Goal: Find specific page/section: Locate a particular part of the current website

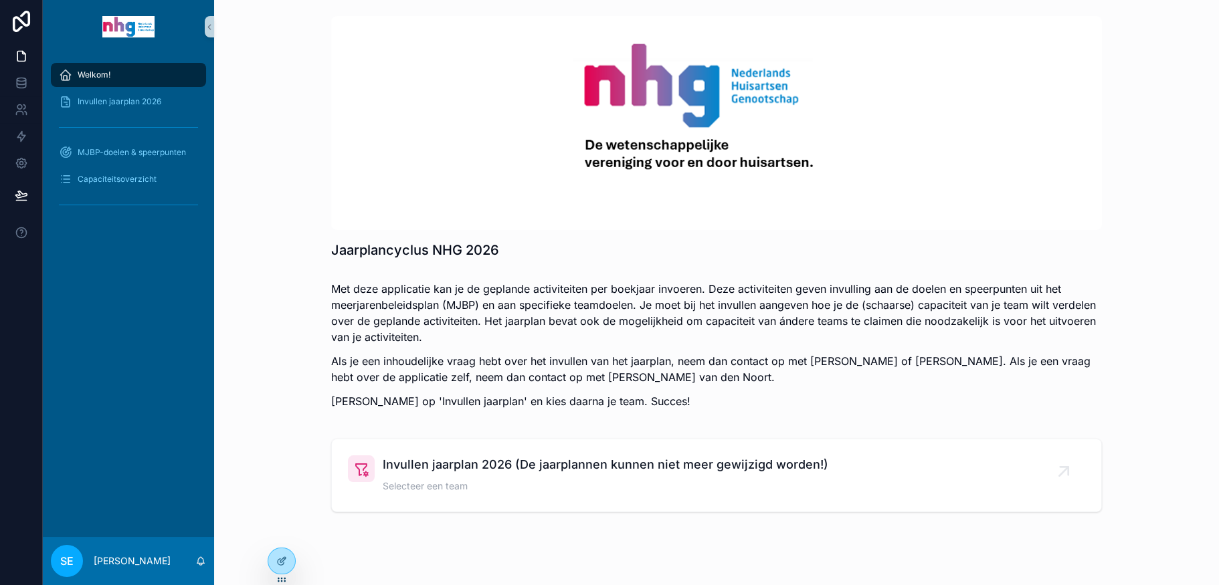
scroll to position [39, 0]
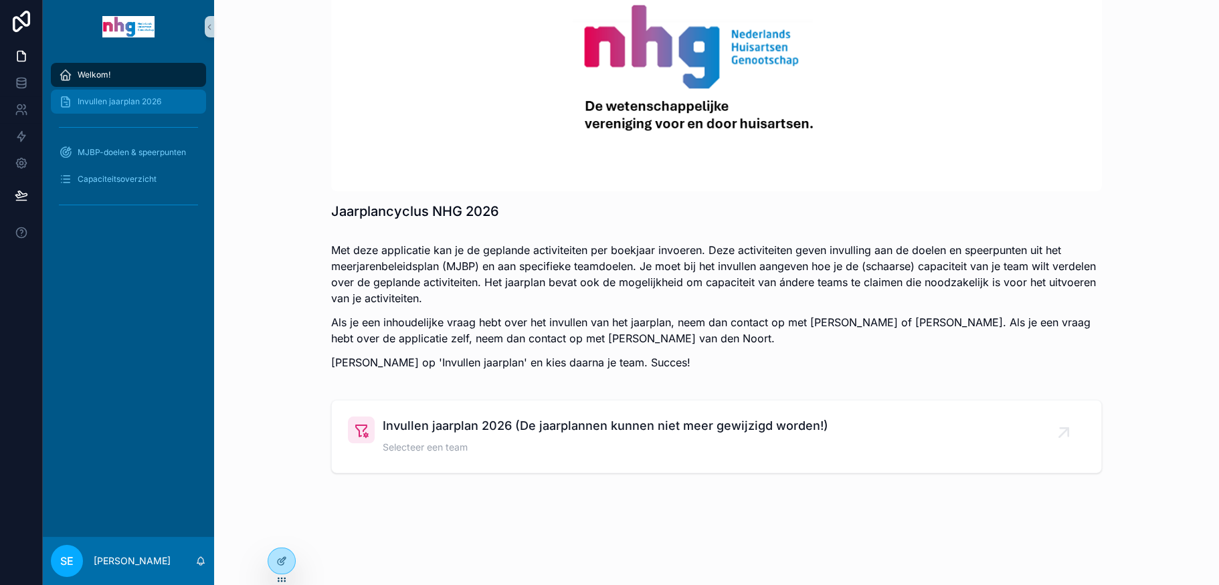
click at [145, 101] on span "Invullen jaarplan 2026" at bounding box center [120, 101] width 84 height 11
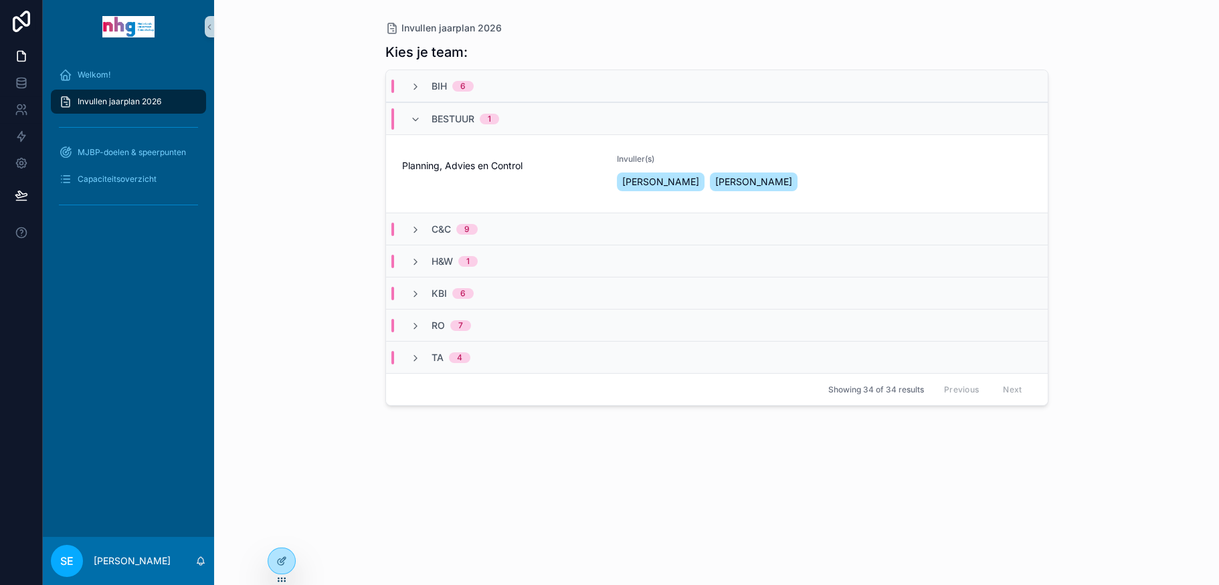
click at [434, 226] on span "C&C" at bounding box center [441, 229] width 19 height 13
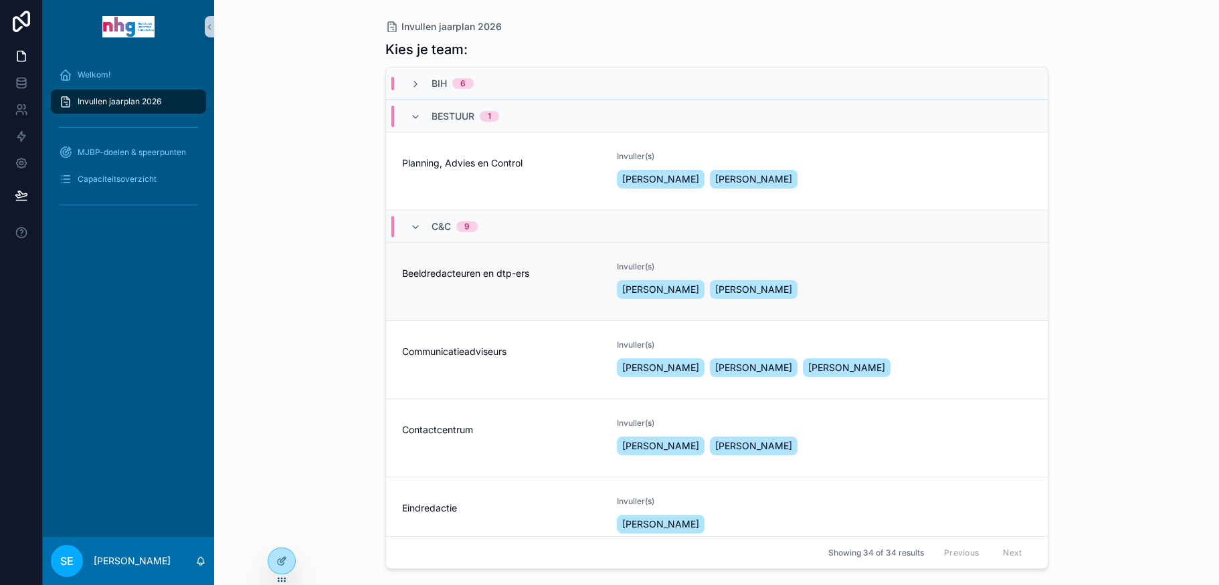
click at [448, 269] on span "Beeldredacteuren en dtp-ers" at bounding box center [501, 273] width 199 height 13
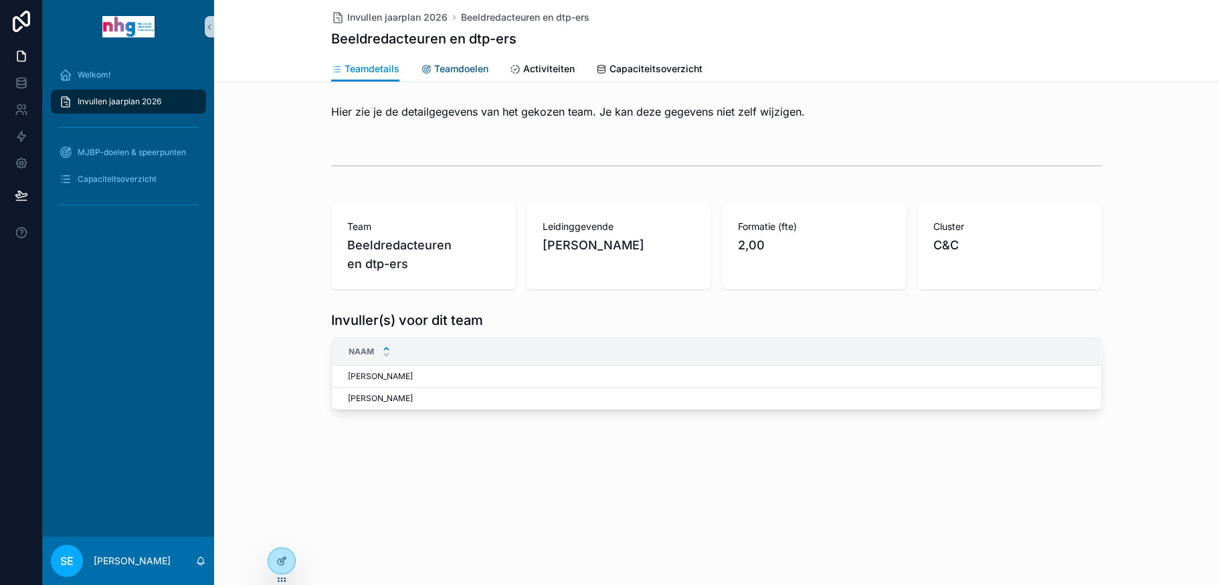
click at [476, 68] on span "Teamdoelen" at bounding box center [461, 68] width 54 height 13
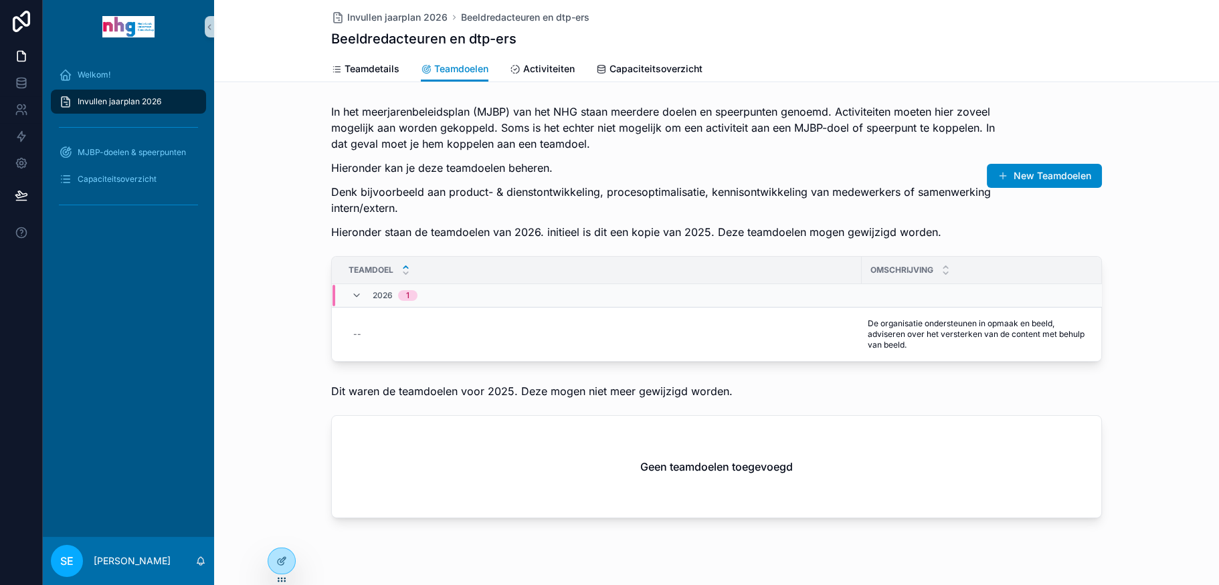
click at [359, 295] on div "2026 1" at bounding box center [384, 295] width 66 height 21
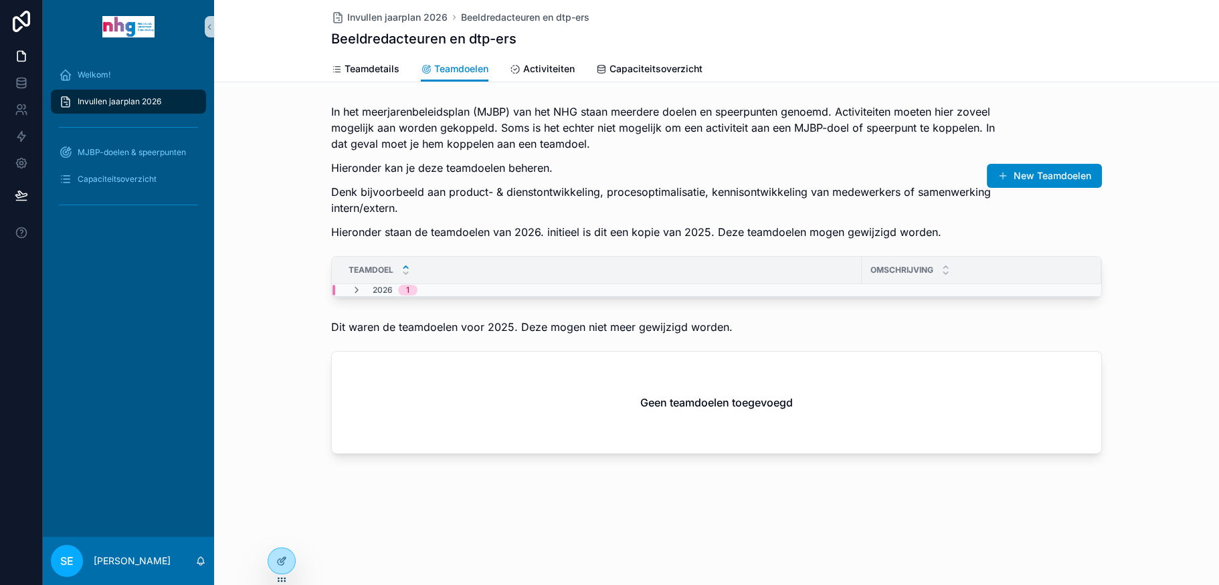
click at [359, 295] on span "scrollable content" at bounding box center [356, 290] width 11 height 11
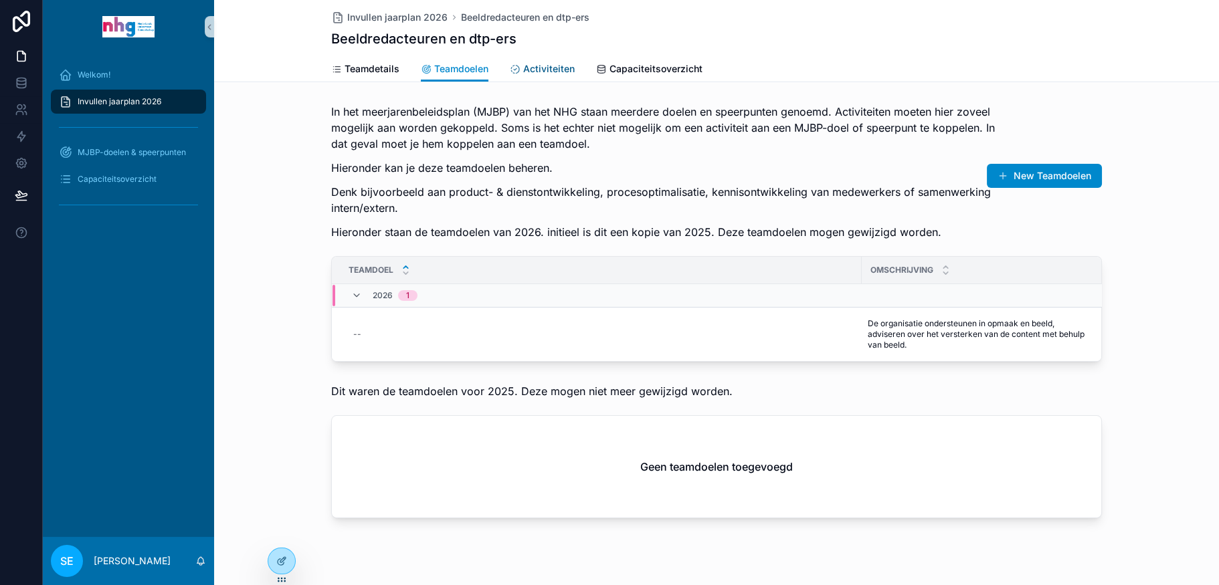
click at [551, 63] on span "Activiteiten" at bounding box center [549, 68] width 52 height 13
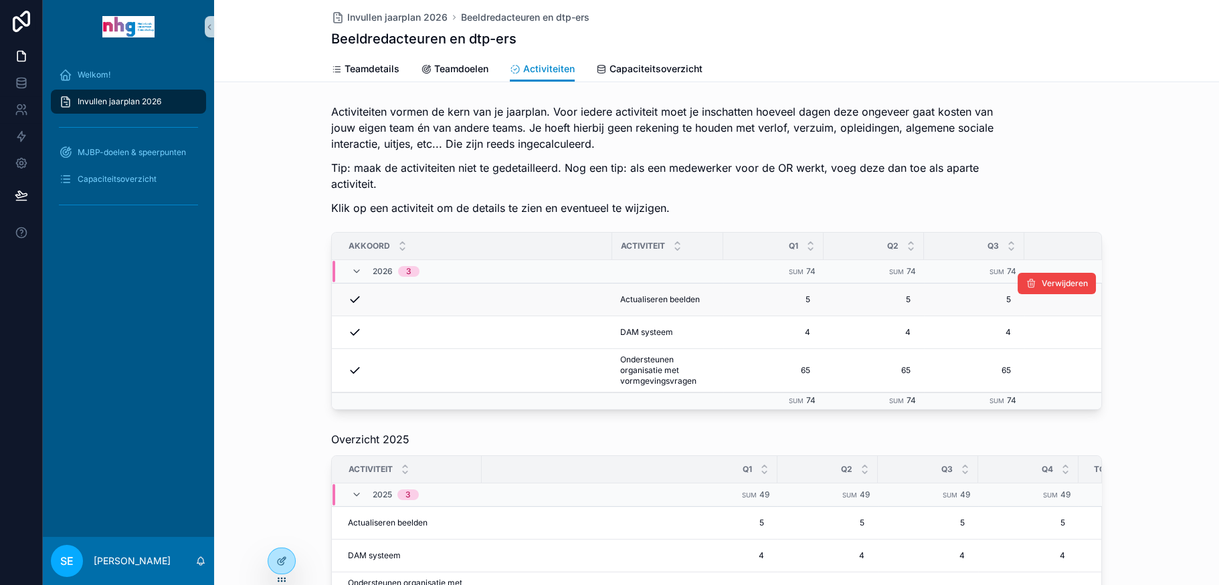
click at [496, 300] on div "scrollable content" at bounding box center [476, 299] width 256 height 13
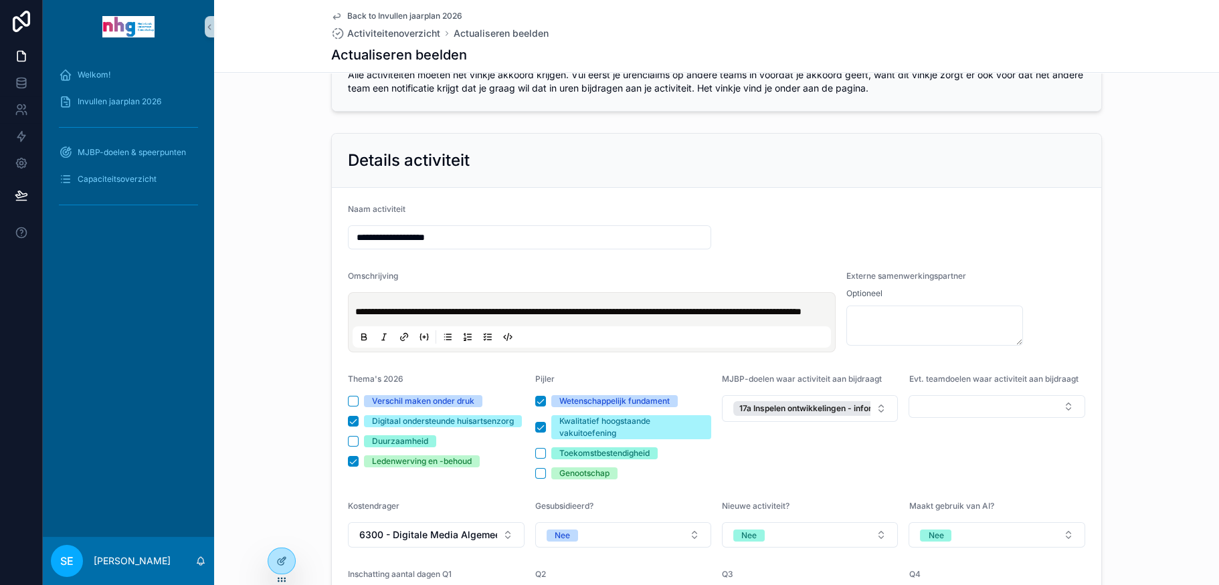
scroll to position [67, 0]
